Goal: Check status

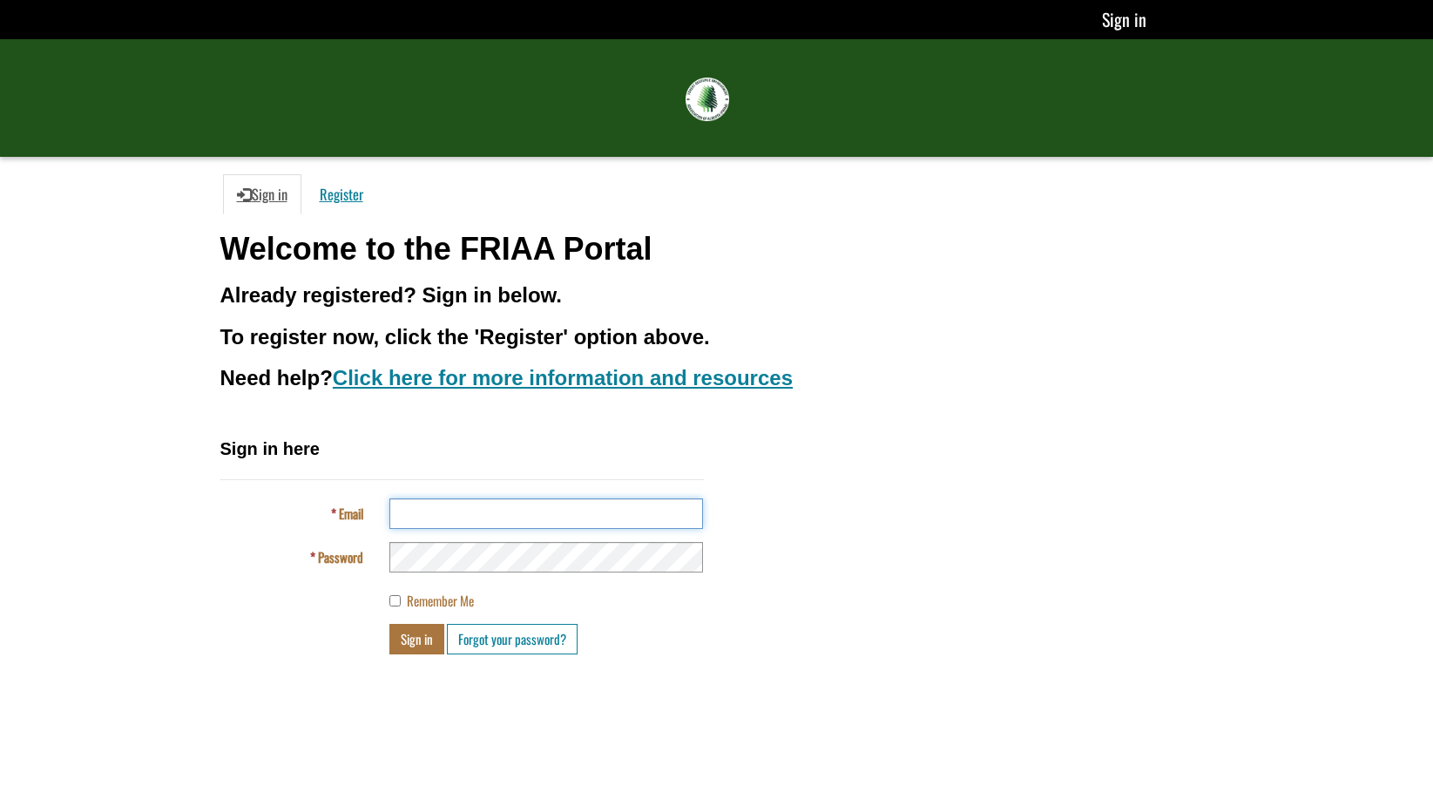
type input "**********"
click at [418, 639] on button "Sign in" at bounding box center [417, 639] width 55 height 30
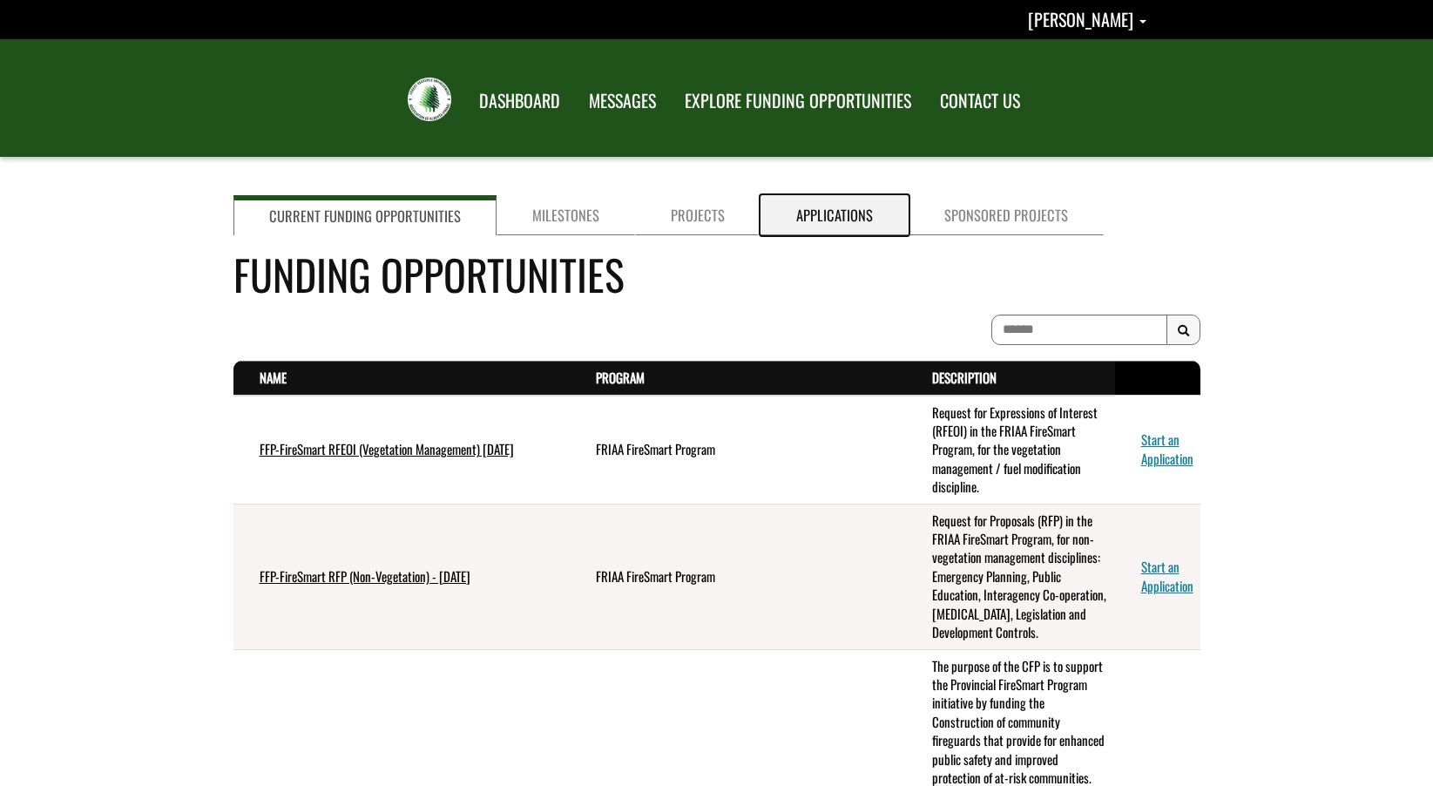
click at [812, 215] on link "Applications" at bounding box center [835, 215] width 148 height 40
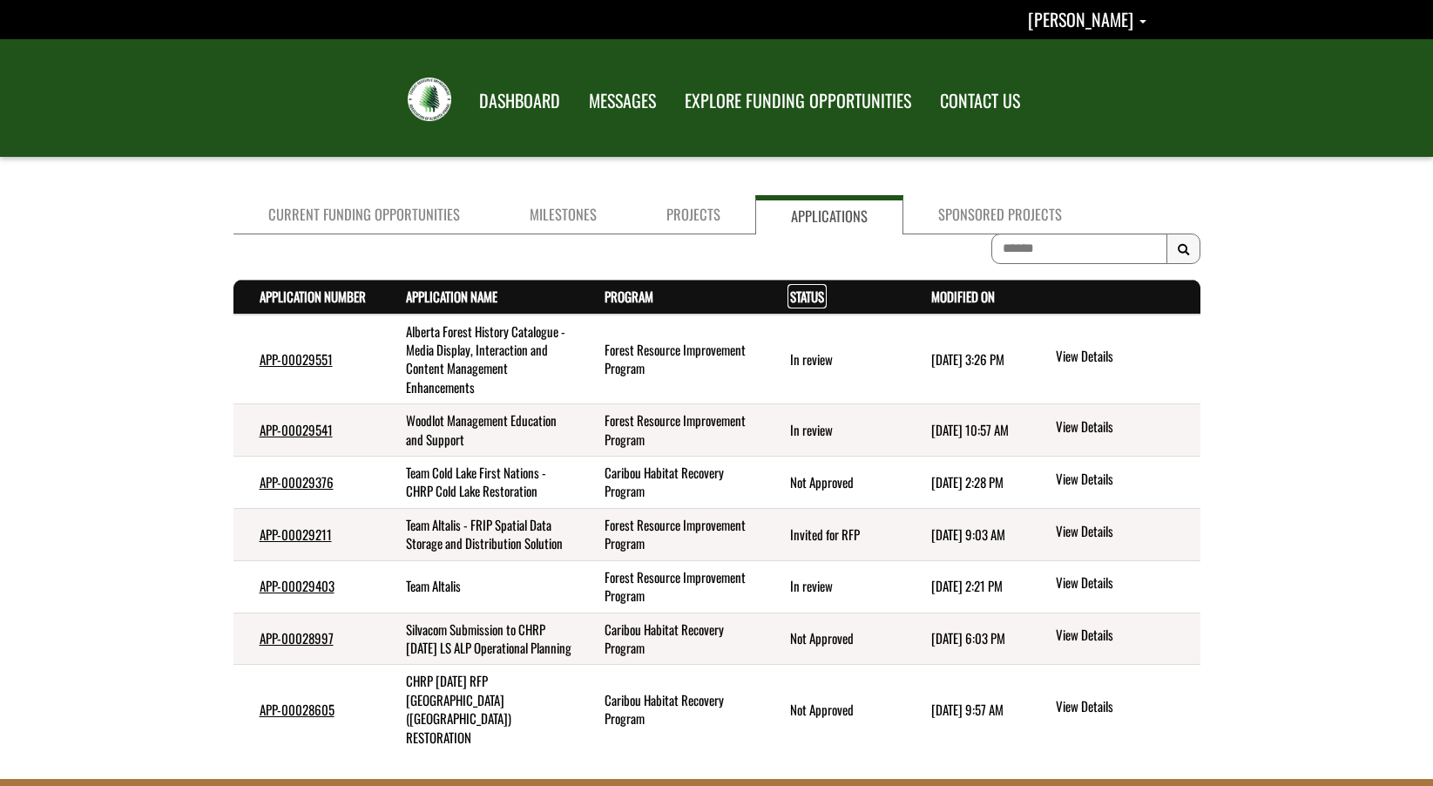
click at [796, 303] on link "Status . sort descending" at bounding box center [807, 296] width 34 height 19
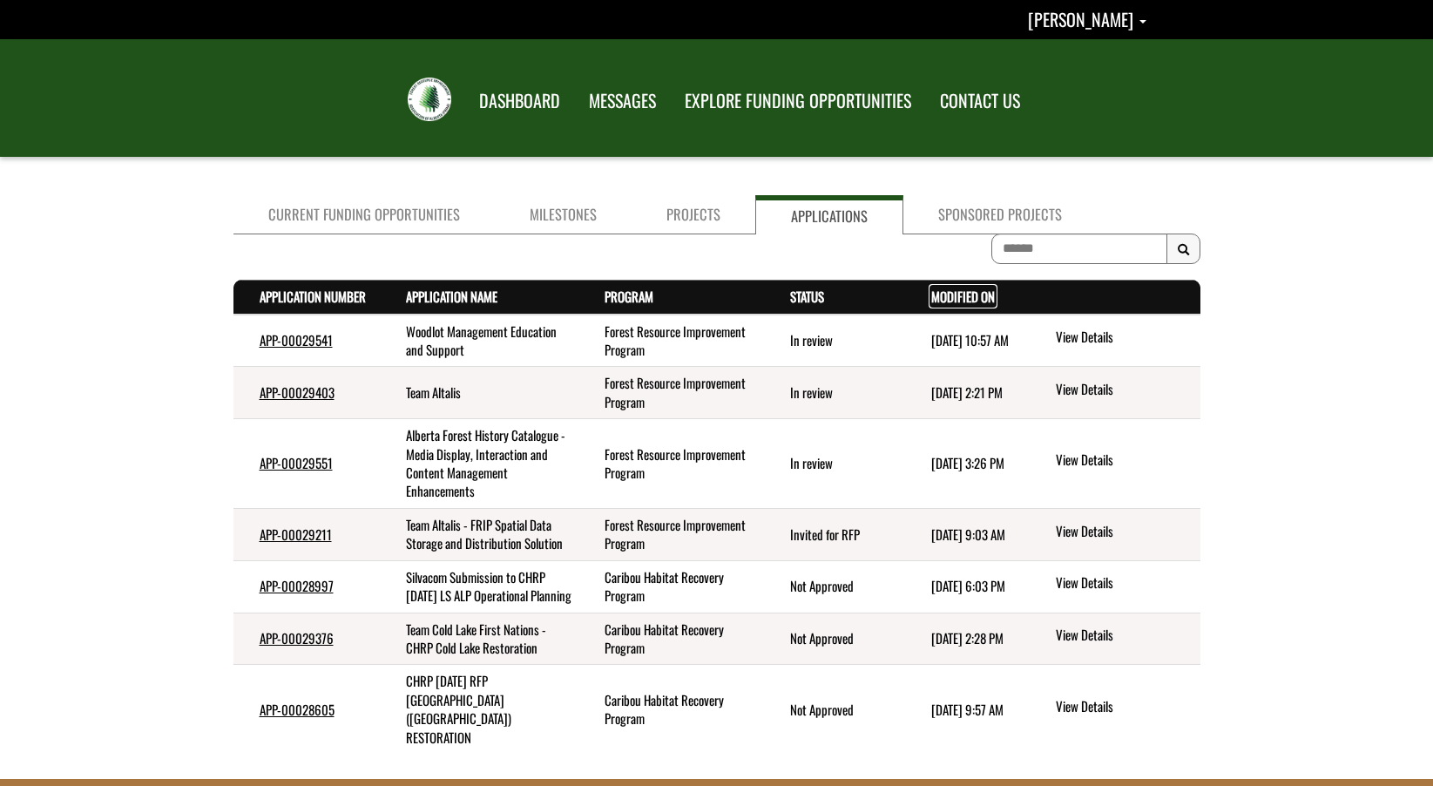
click at [973, 299] on link "Modified On . sort descending" at bounding box center [963, 296] width 64 height 19
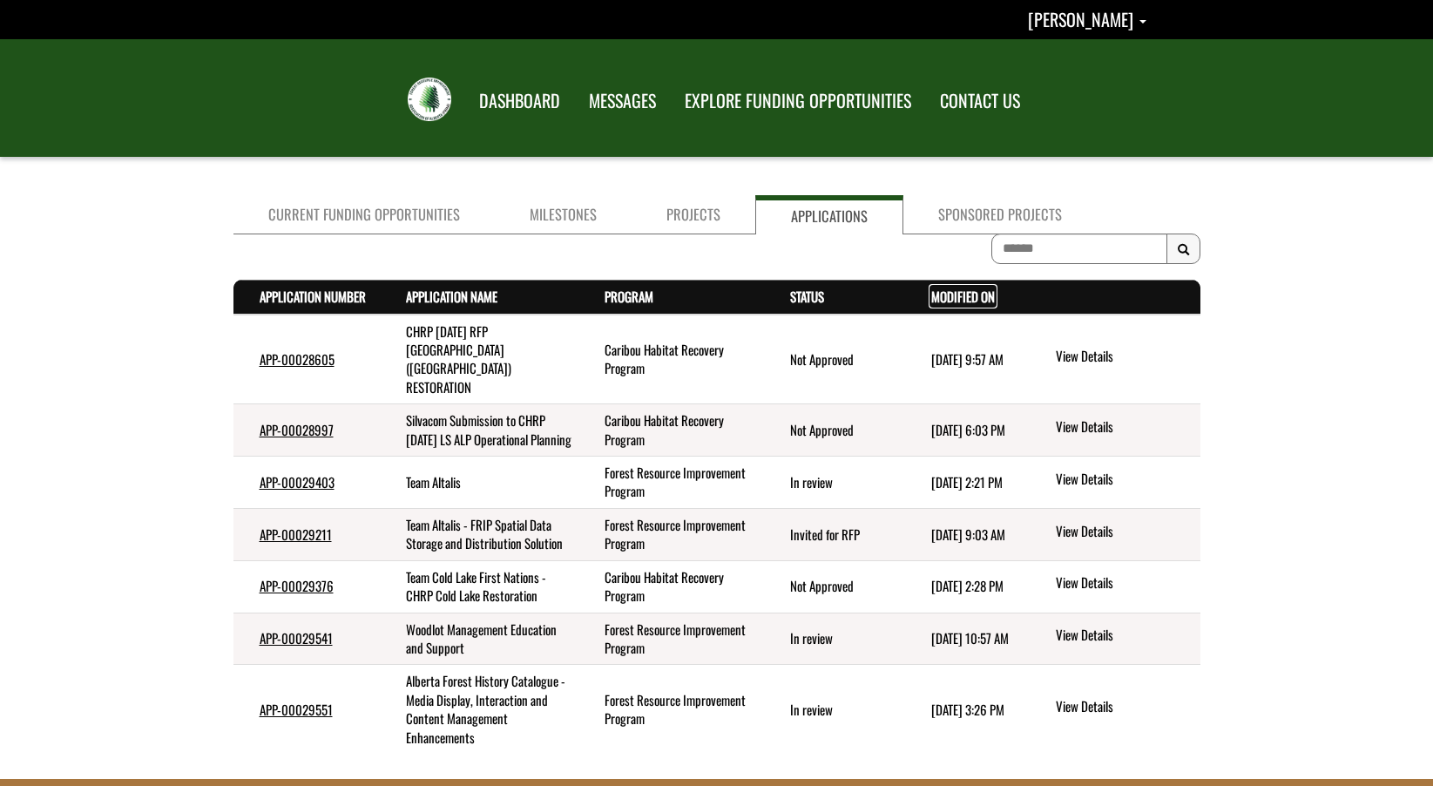
click at [973, 299] on link "Modified On . sort descending" at bounding box center [963, 296] width 64 height 19
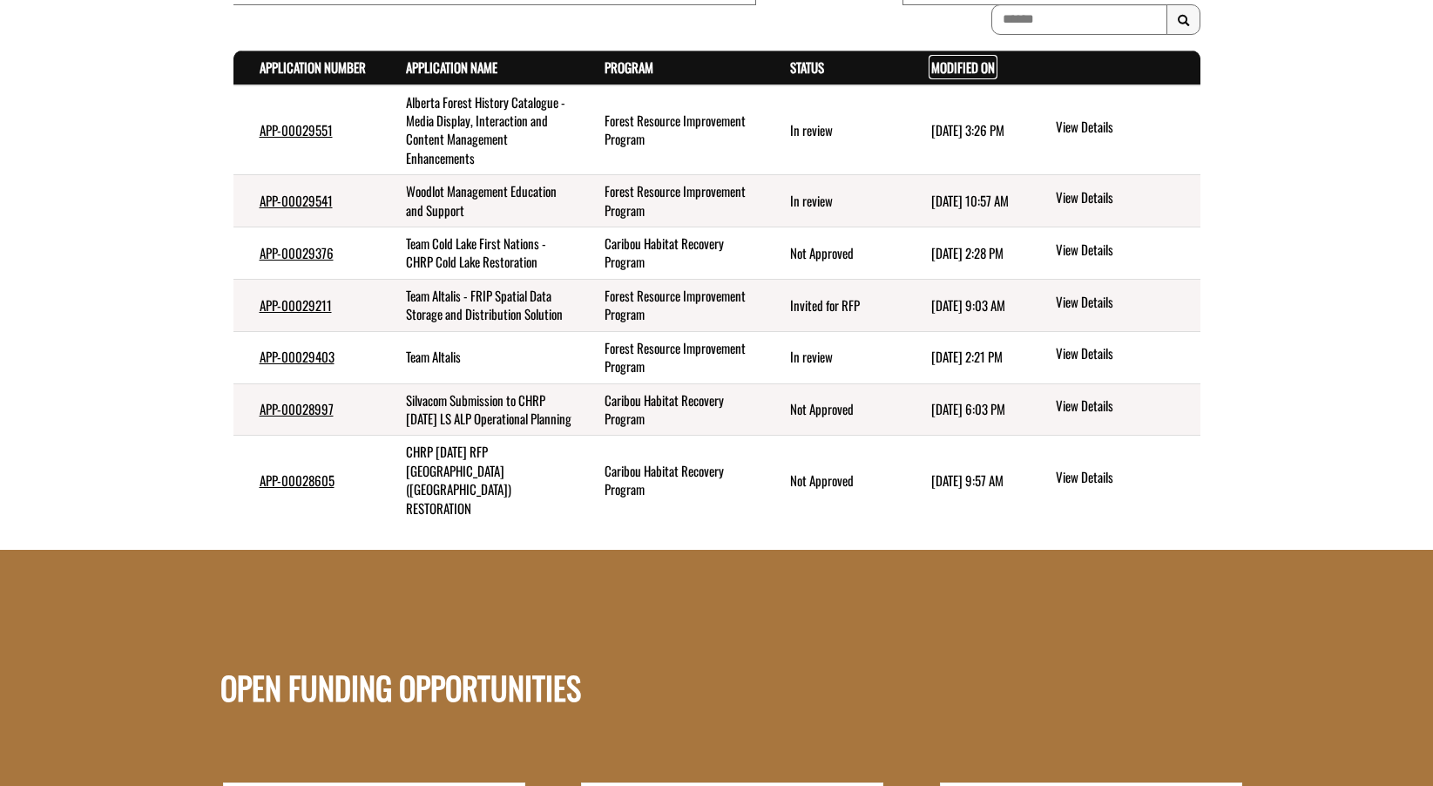
scroll to position [174, 0]
